Goal: Task Accomplishment & Management: Complete application form

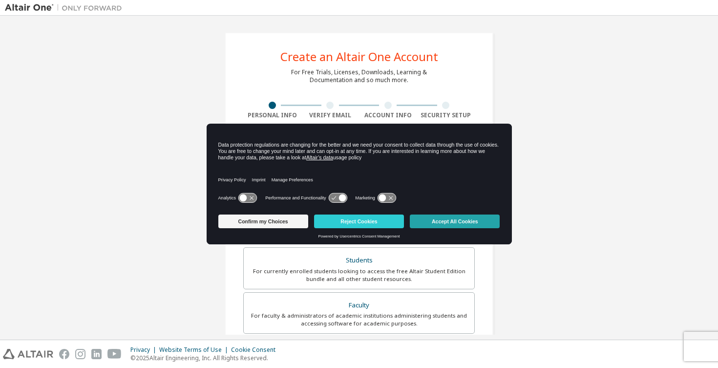
click at [445, 226] on button "Accept All Cookies" at bounding box center [455, 221] width 90 height 14
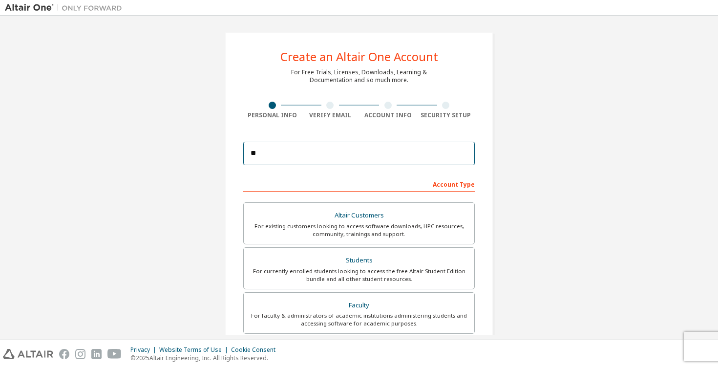
type input "*"
type input "**********"
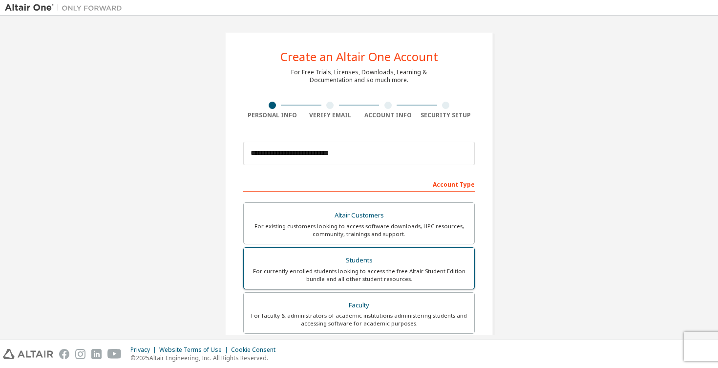
click at [361, 269] on div "For currently enrolled students looking to access the free Altair Student Editi…" at bounding box center [359, 275] width 219 height 16
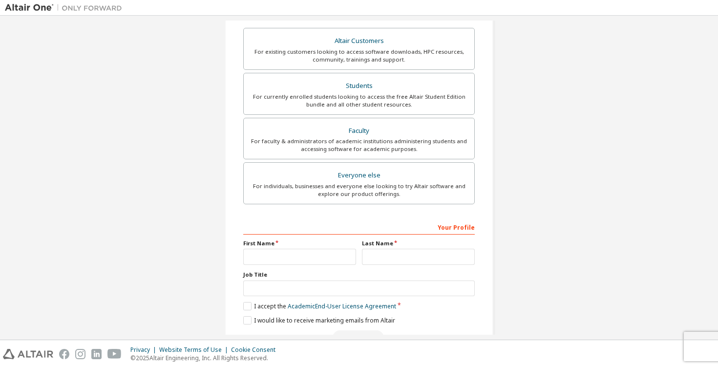
scroll to position [206, 0]
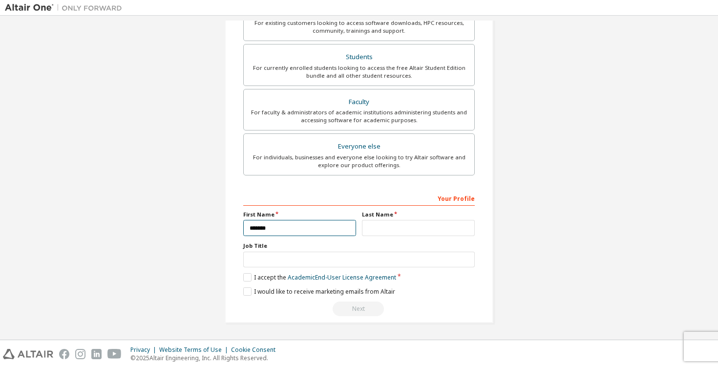
type input "*******"
type input "******"
click at [243, 274] on label "I accept the Academic End-User License Agreement" at bounding box center [319, 277] width 153 height 8
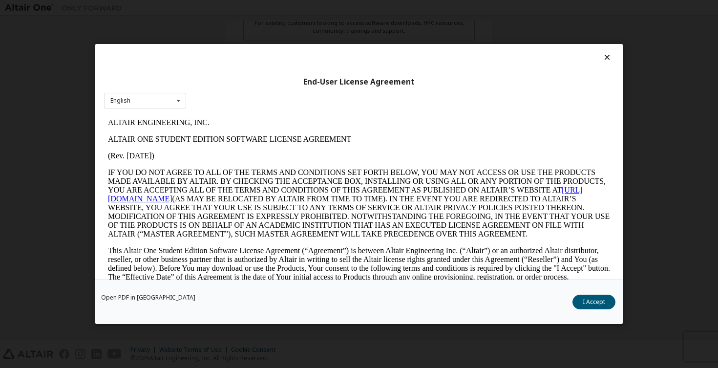
scroll to position [0, 0]
click at [593, 307] on button "I Accept" at bounding box center [593, 301] width 43 height 15
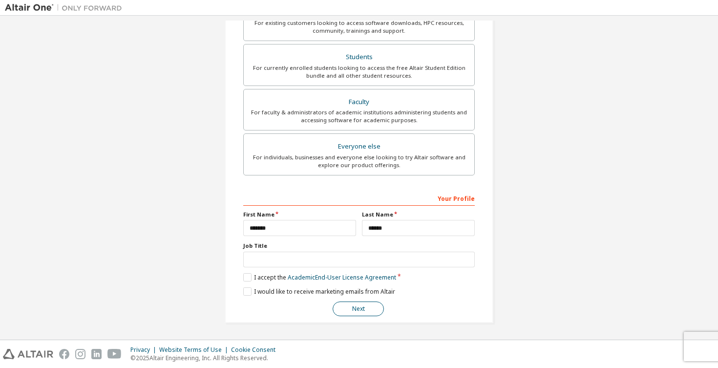
click at [357, 313] on button "Next" at bounding box center [358, 308] width 51 height 15
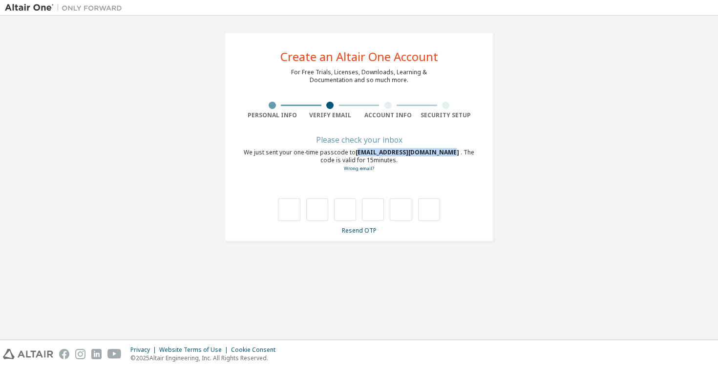
drag, startPoint x: 356, startPoint y: 150, endPoint x: 445, endPoint y: 150, distance: 89.9
click at [445, 150] on span "[EMAIL_ADDRESS][DOMAIN_NAME]" at bounding box center [408, 152] width 105 height 8
drag, startPoint x: 354, startPoint y: 153, endPoint x: 448, endPoint y: 152, distance: 93.8
click at [448, 152] on div "We just sent your one-time passcode to [EMAIL_ADDRESS][DOMAIN_NAME] . The code …" at bounding box center [358, 160] width 231 height 24
click at [288, 205] on input "text" at bounding box center [289, 209] width 22 height 22
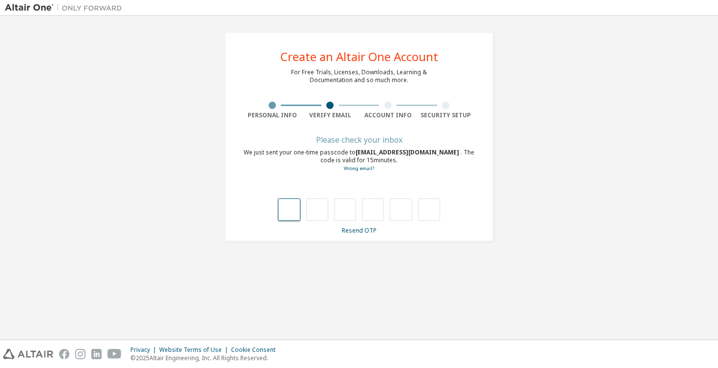
type input "*"
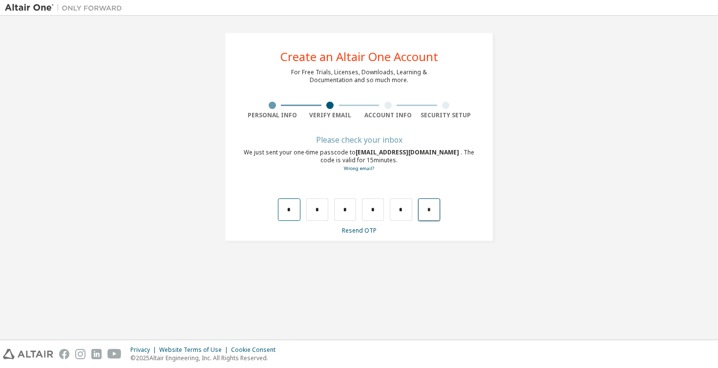
type input "*"
